Goal: Task Accomplishment & Management: Use online tool/utility

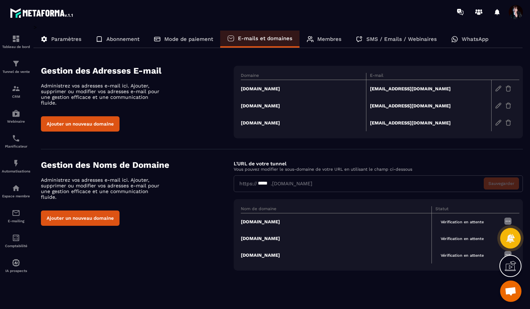
scroll to position [4920, 0]
click at [509, 293] on span "Ouvrir le chat" at bounding box center [511, 292] width 12 height 10
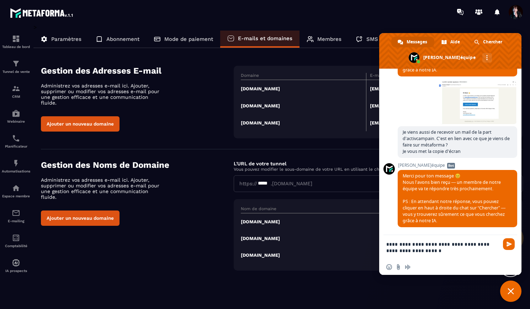
scroll to position [1, 0]
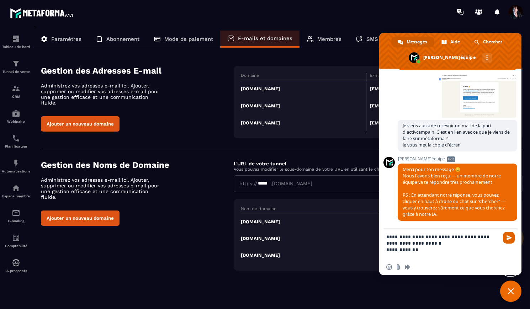
type textarea "**********"
click at [510, 236] on span "Envoyer" at bounding box center [508, 237] width 5 height 5
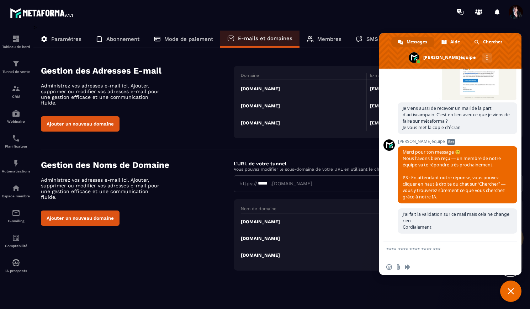
scroll to position [5022, 0]
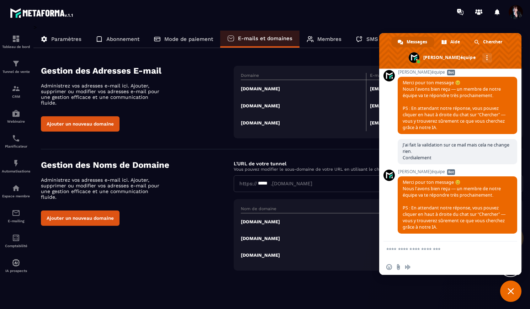
click at [511, 292] on span "Fermer le chat" at bounding box center [510, 291] width 6 height 6
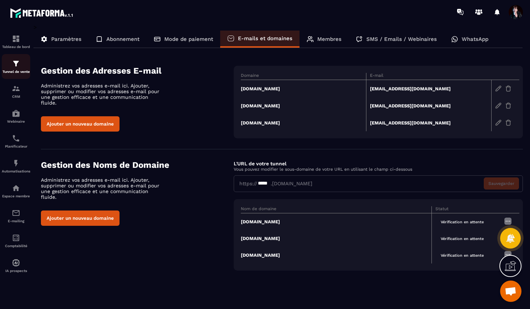
click at [15, 63] on img at bounding box center [16, 63] width 9 height 9
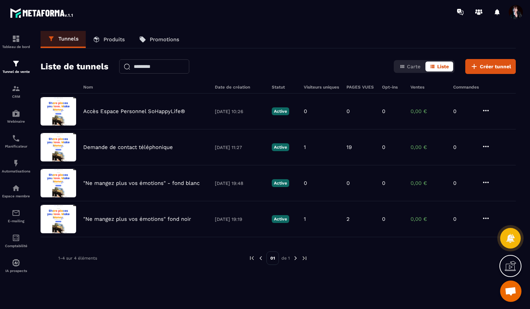
click at [101, 37] on link "Produits" at bounding box center [109, 39] width 46 height 17
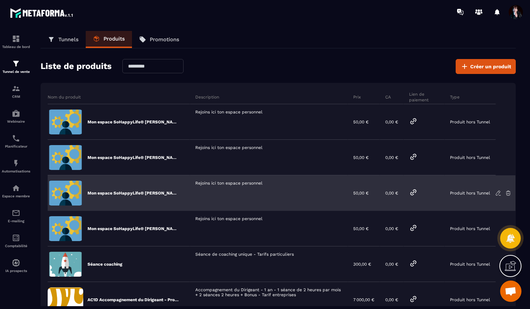
click at [412, 190] on icon at bounding box center [413, 192] width 5 height 5
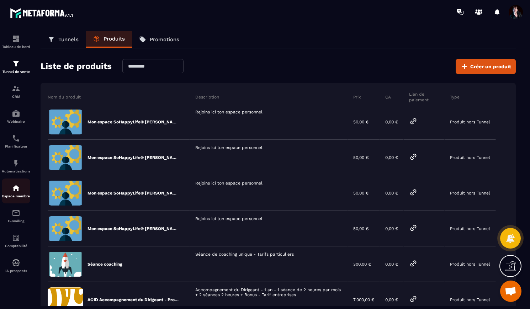
click at [18, 191] on img at bounding box center [16, 188] width 9 height 9
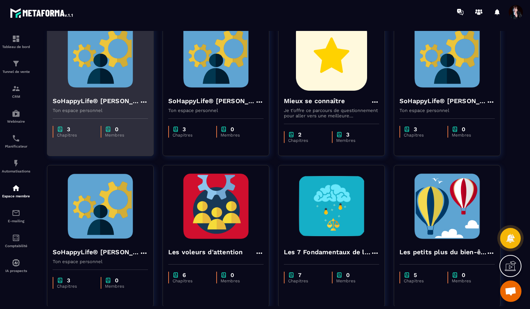
scroll to position [77, 0]
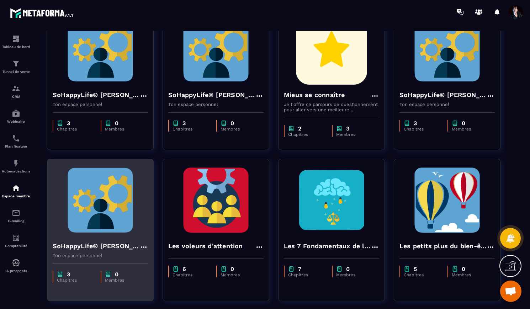
click at [110, 202] on img at bounding box center [100, 200] width 95 height 71
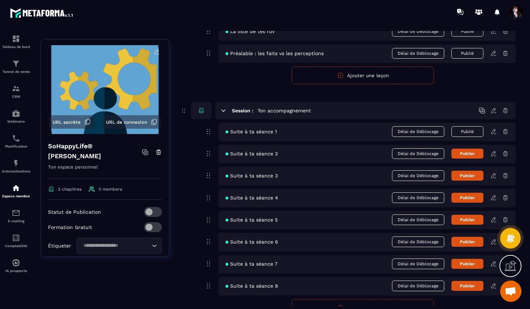
scroll to position [111, 0]
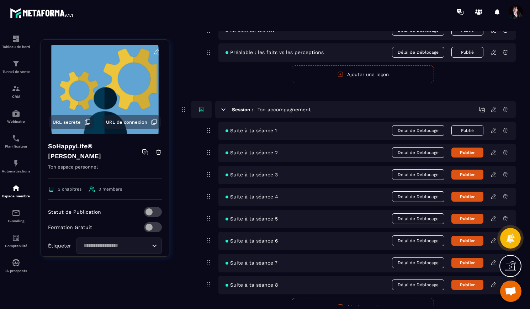
click at [494, 130] on icon at bounding box center [493, 130] width 6 height 6
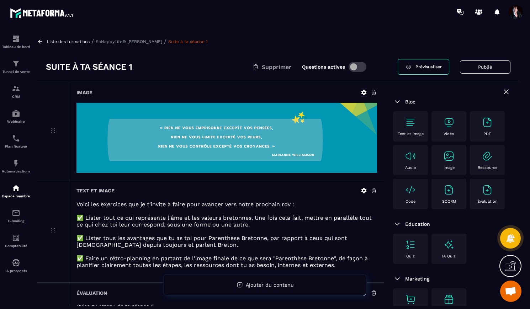
click at [364, 190] on icon at bounding box center [363, 190] width 5 height 5
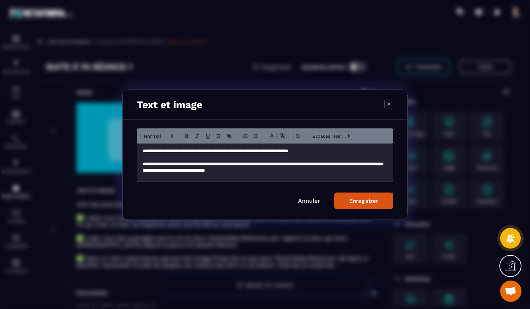
click at [199, 151] on p "**********" at bounding box center [265, 151] width 245 height 6
click at [203, 152] on p "**********" at bounding box center [265, 151] width 245 height 6
click at [221, 151] on p "**********" at bounding box center [265, 151] width 245 height 6
click at [356, 199] on div "Enregistrer" at bounding box center [363, 200] width 29 height 6
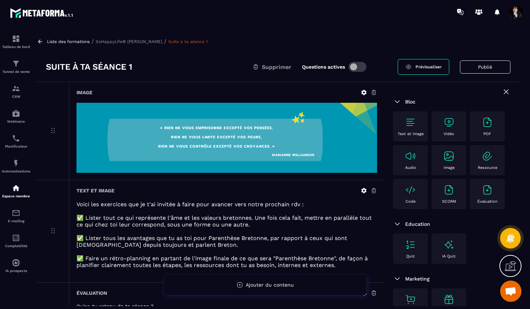
click at [82, 41] on p "Liste des formations" at bounding box center [68, 41] width 43 height 5
